Goal: Use online tool/utility: Utilize a website feature to perform a specific function

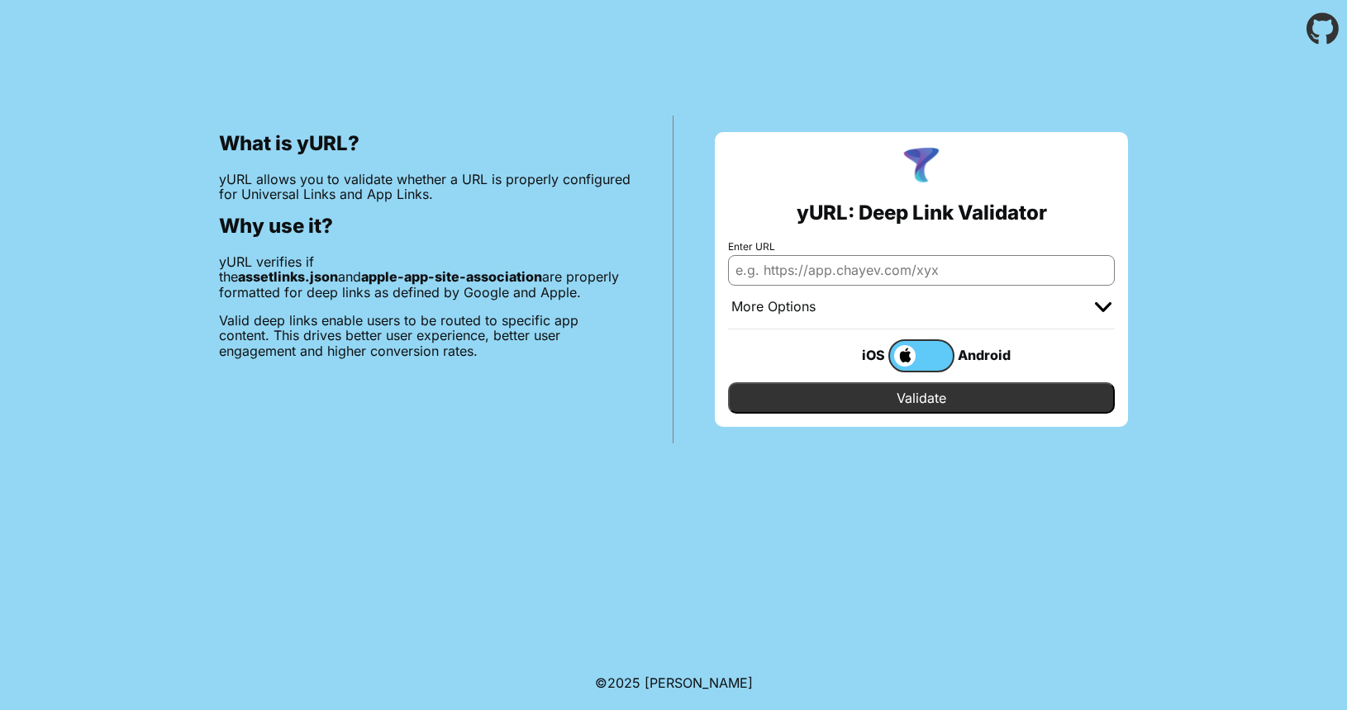
click at [811, 287] on div "More Options" at bounding box center [921, 308] width 387 height 44
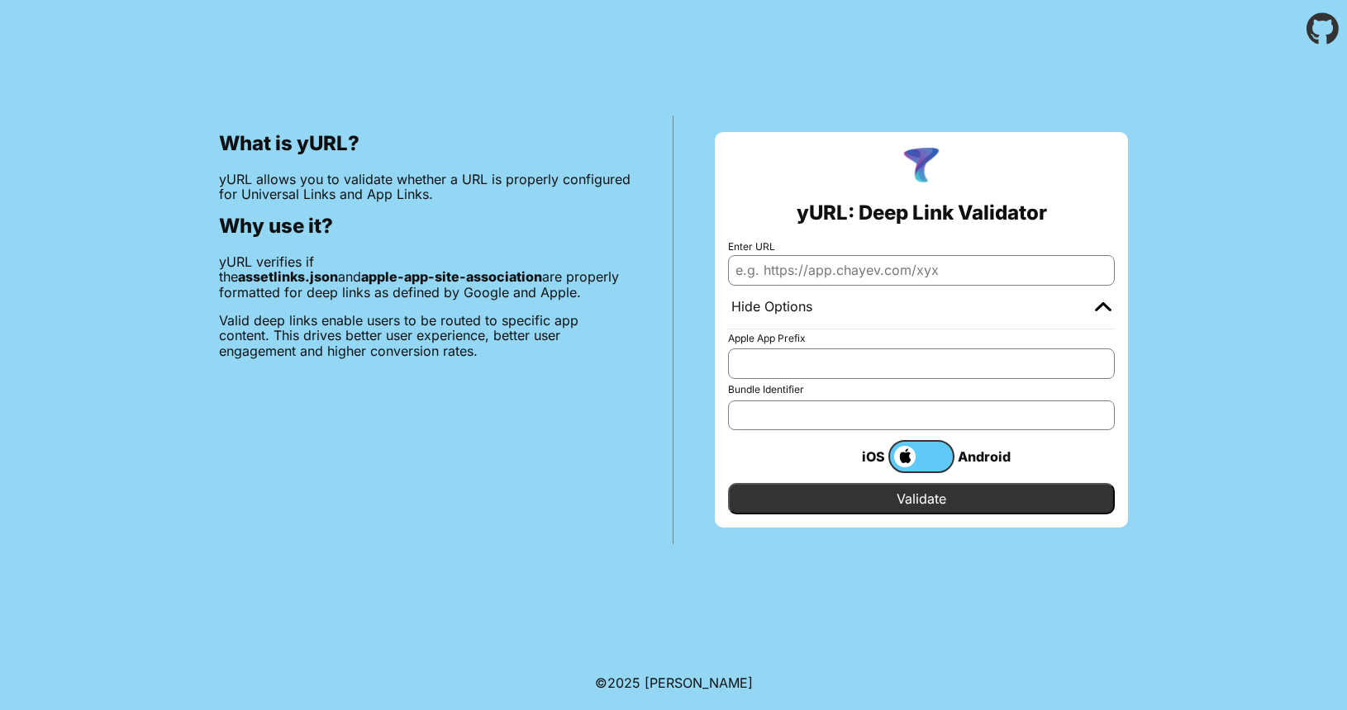
click at [807, 273] on input "Enter URL" at bounding box center [921, 270] width 387 height 30
paste input "[DOMAIN_NAME]"
type input "[DOMAIN_NAME]"
click at [728, 483] on input "Validate" at bounding box center [921, 498] width 387 height 31
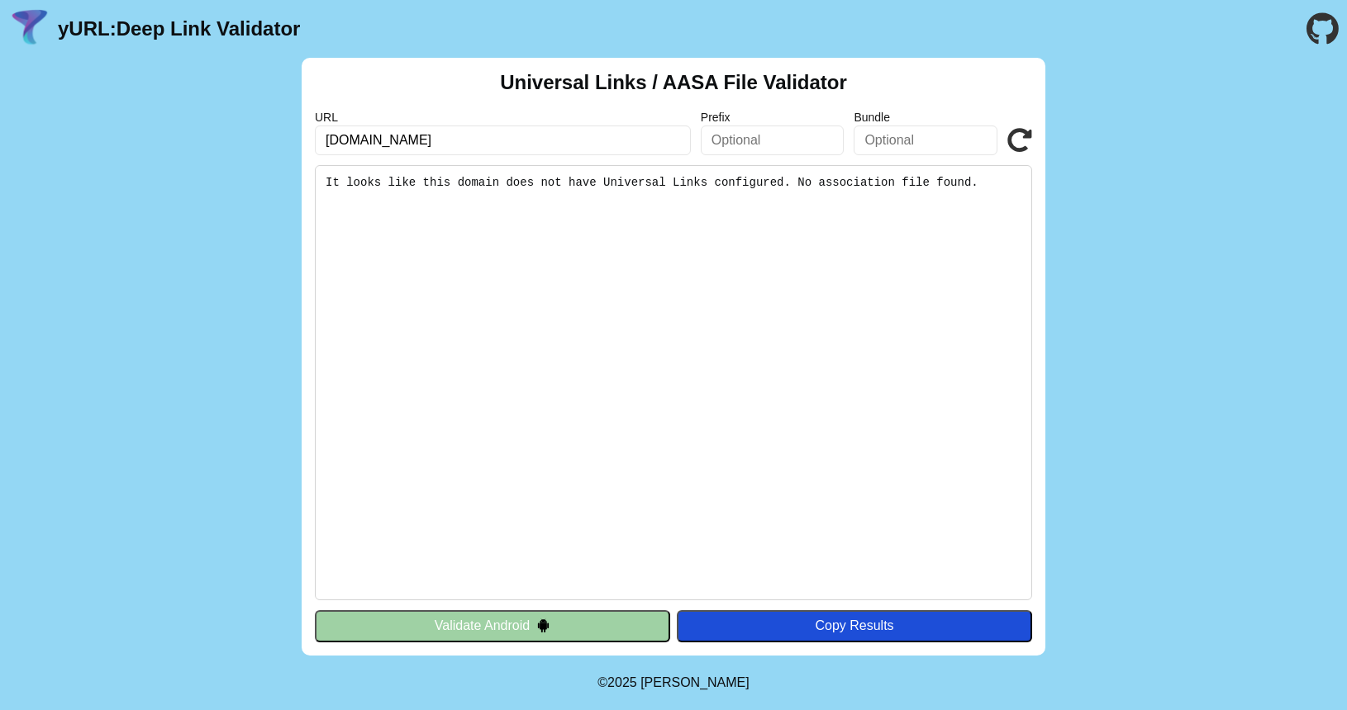
click at [464, 617] on button "Validate Android" at bounding box center [492, 626] width 355 height 31
